Goal: Navigation & Orientation: Find specific page/section

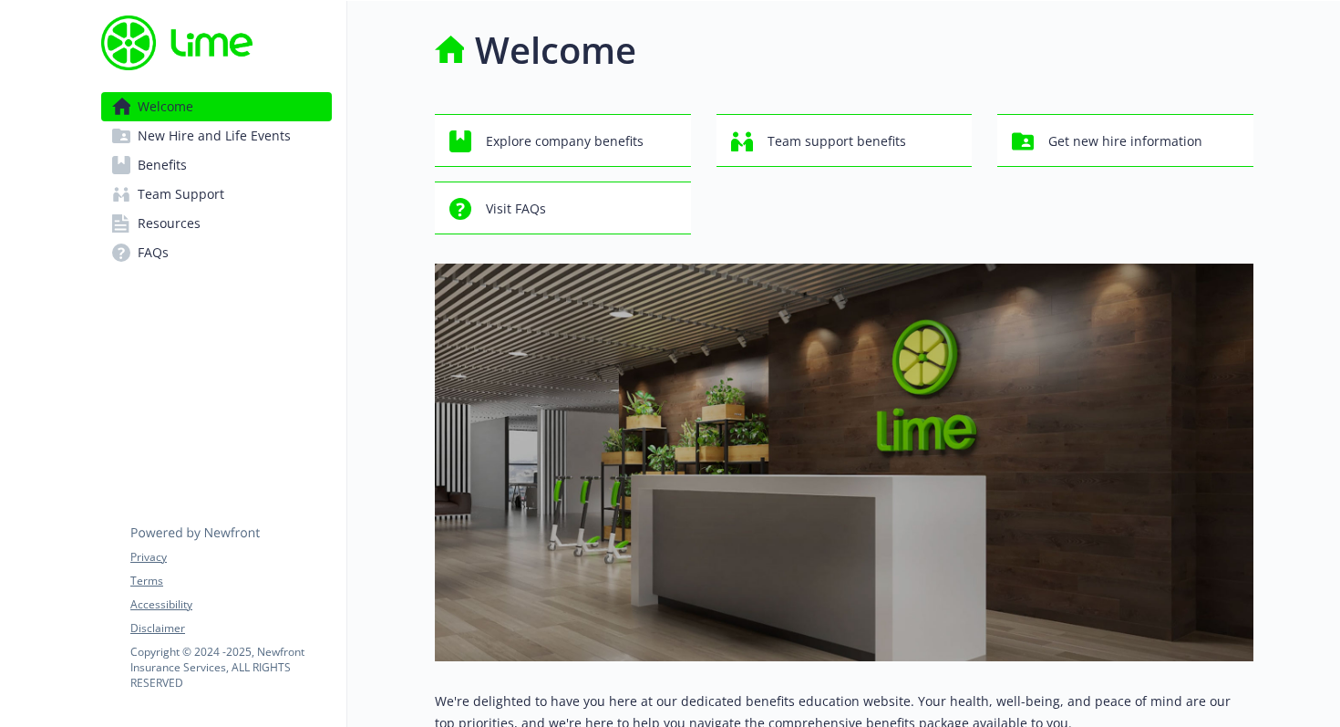
click at [272, 167] on link "Benefits" at bounding box center [216, 164] width 231 height 29
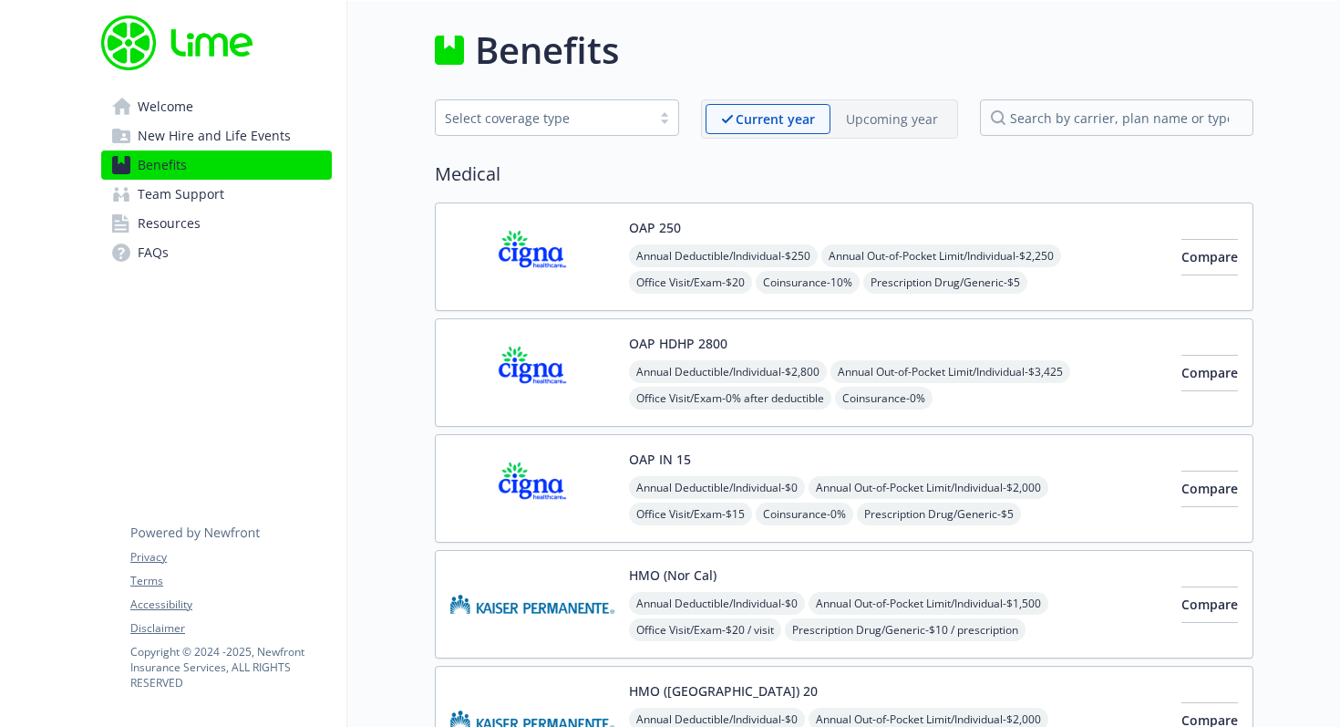
click at [170, 140] on span "New Hire and Life Events" at bounding box center [214, 135] width 153 height 29
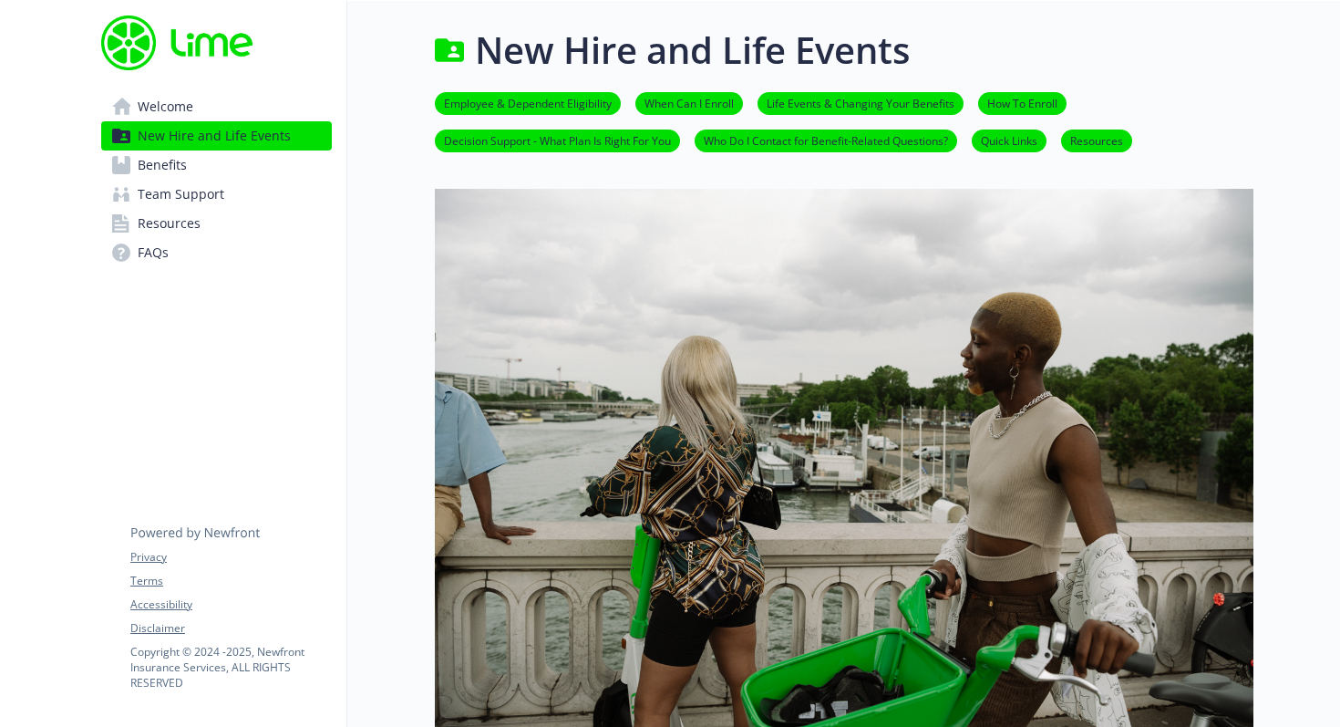
click at [181, 171] on span "Benefits" at bounding box center [162, 164] width 49 height 29
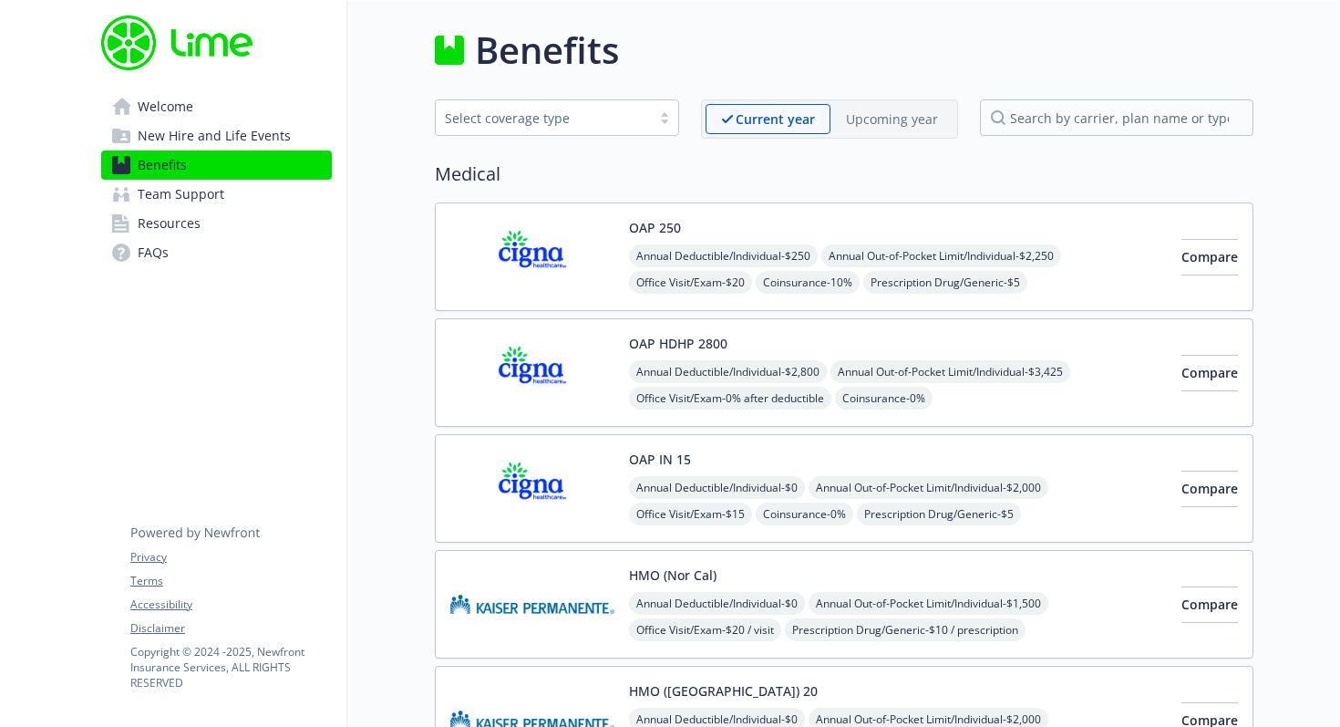
click at [180, 187] on span "Team Support" at bounding box center [181, 194] width 87 height 29
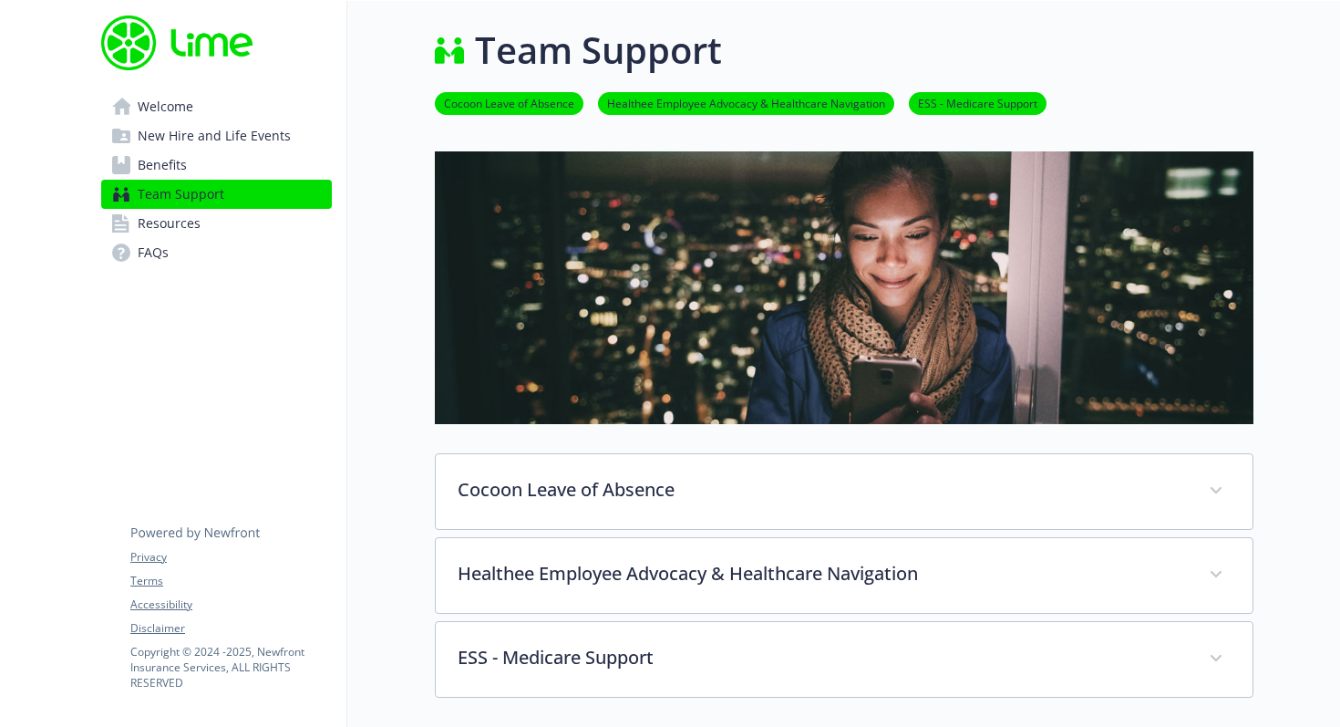
click at [186, 166] on span "Benefits" at bounding box center [162, 164] width 49 height 29
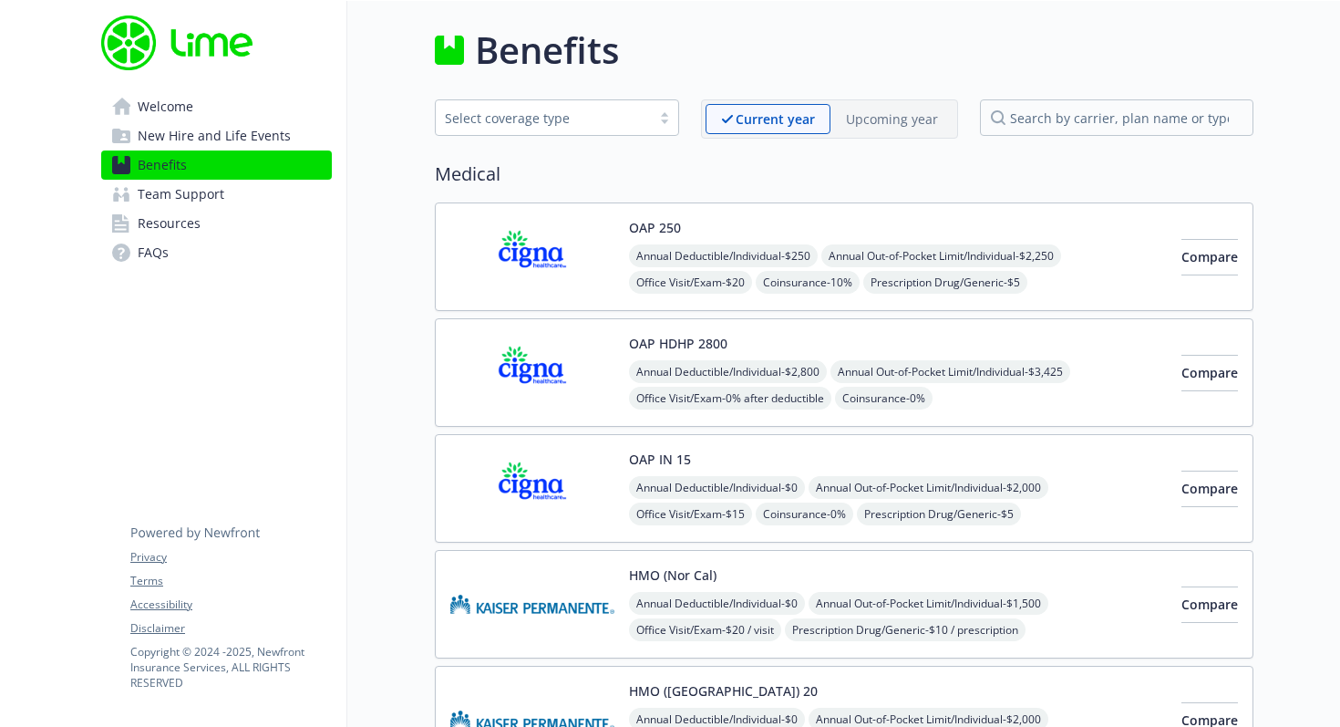
click at [201, 137] on span "New Hire and Life Events" at bounding box center [214, 135] width 153 height 29
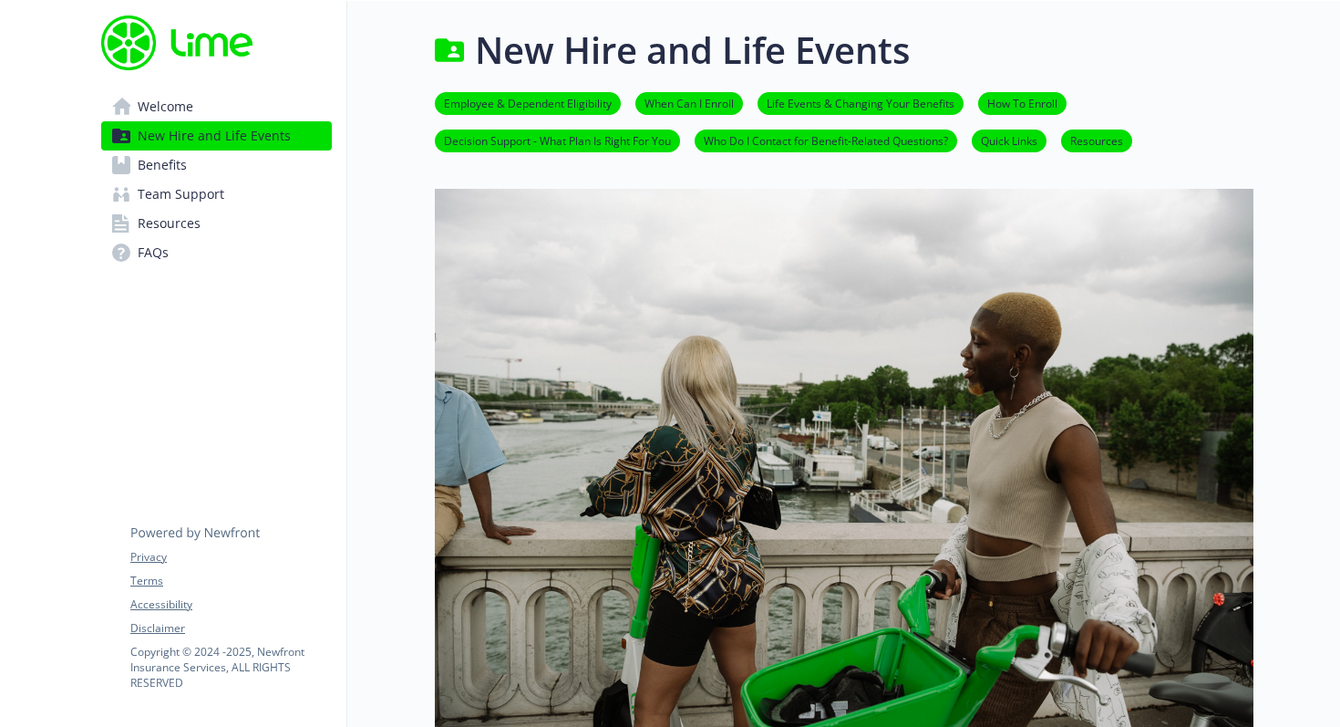
click at [272, 111] on link "Welcome" at bounding box center [216, 106] width 231 height 29
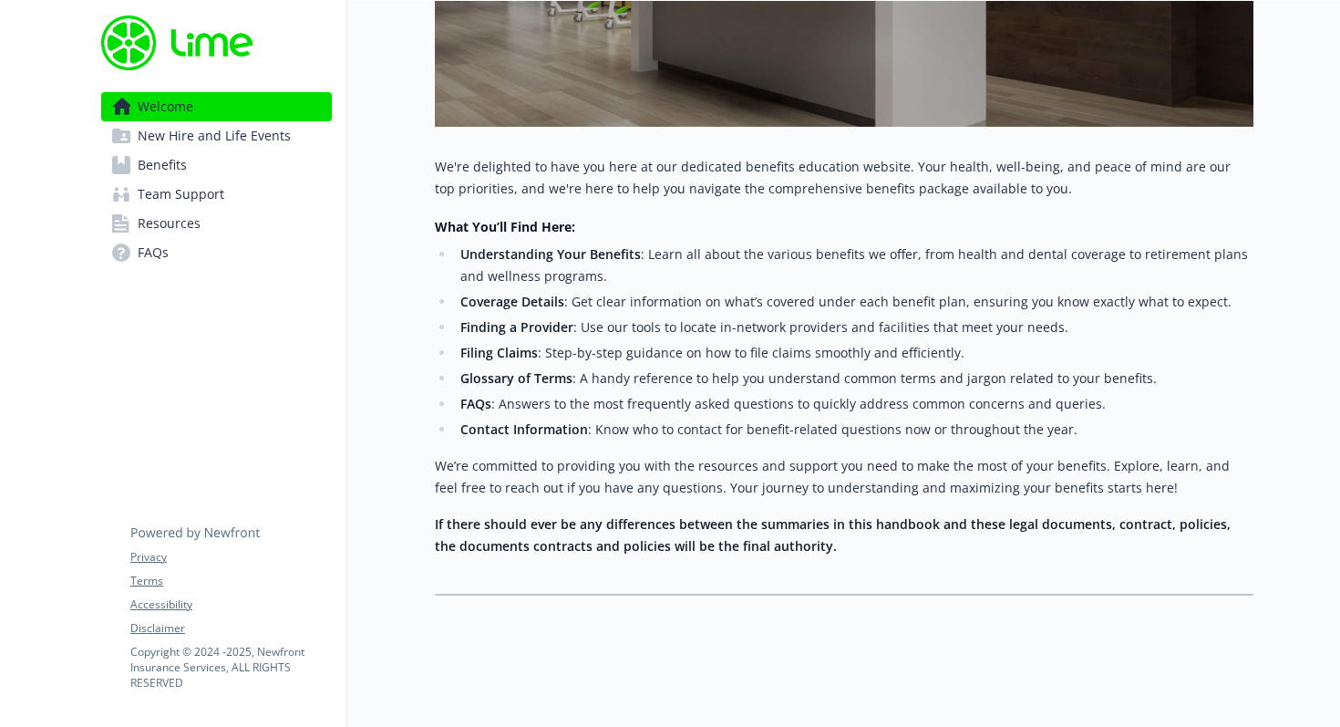
scroll to position [281, 0]
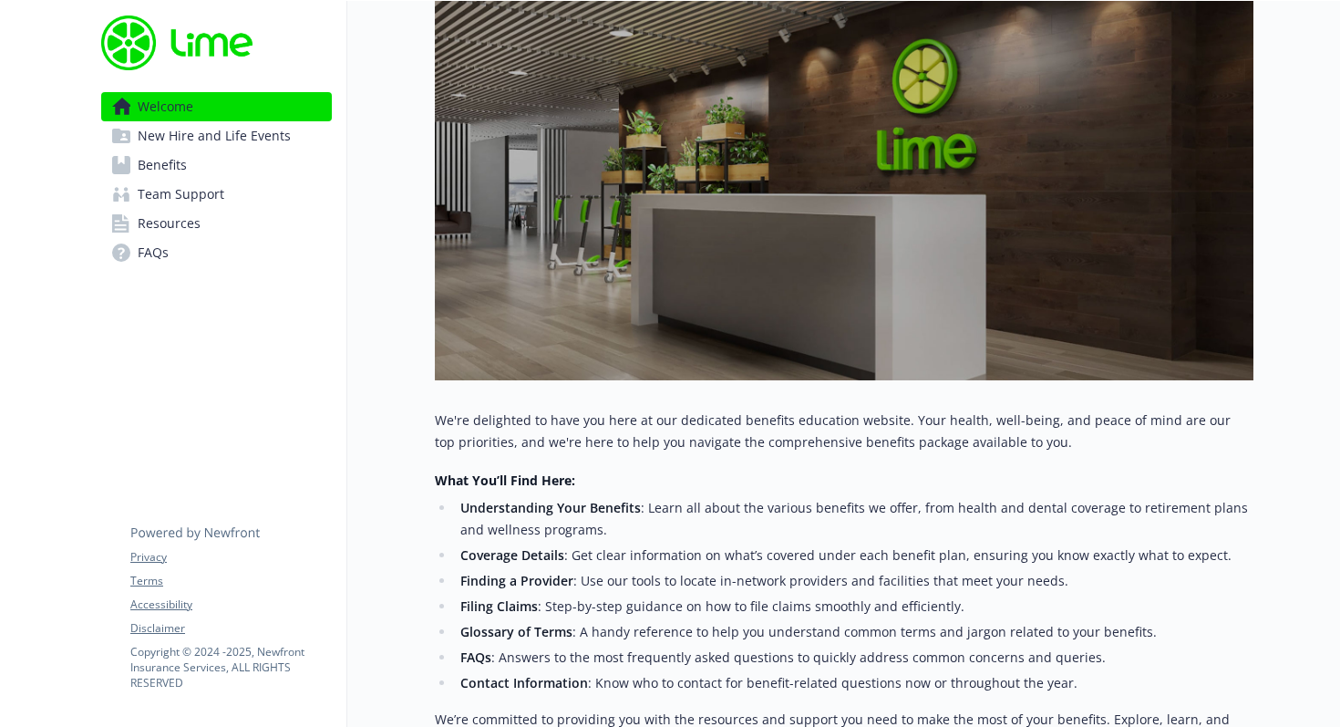
click at [162, 160] on span "Benefits" at bounding box center [162, 164] width 49 height 29
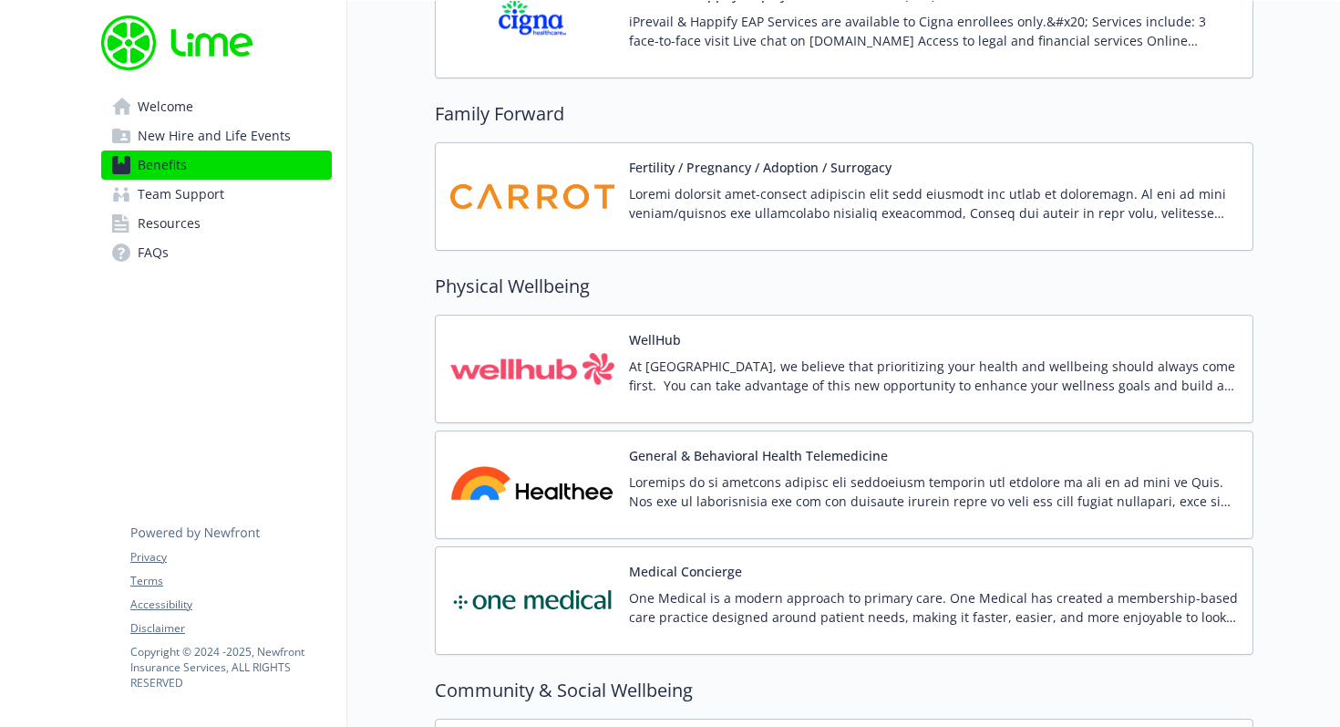
scroll to position [4042, 0]
